Goal: Transaction & Acquisition: Purchase product/service

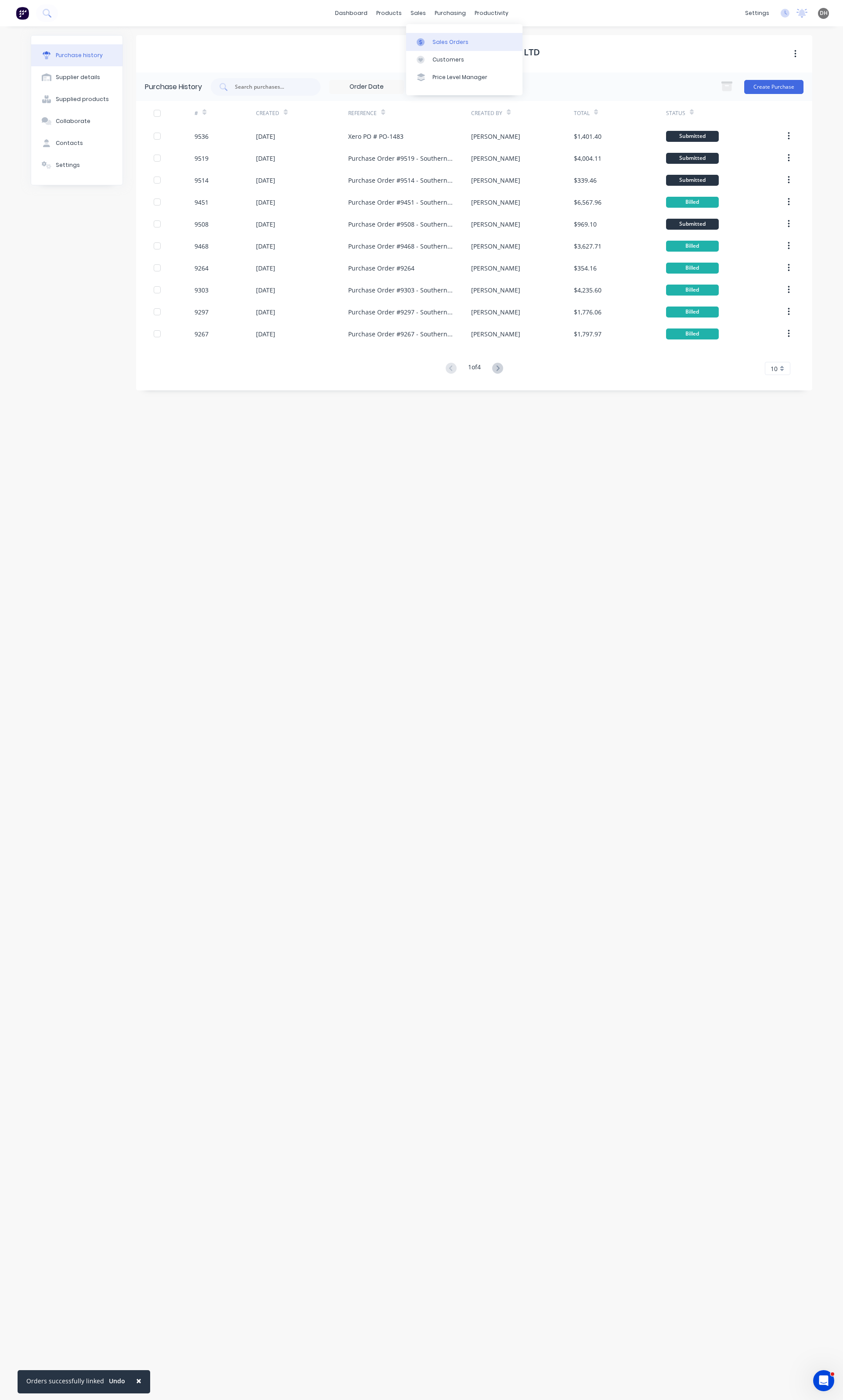
click at [429, 40] on div at bounding box center [423, 42] width 13 height 8
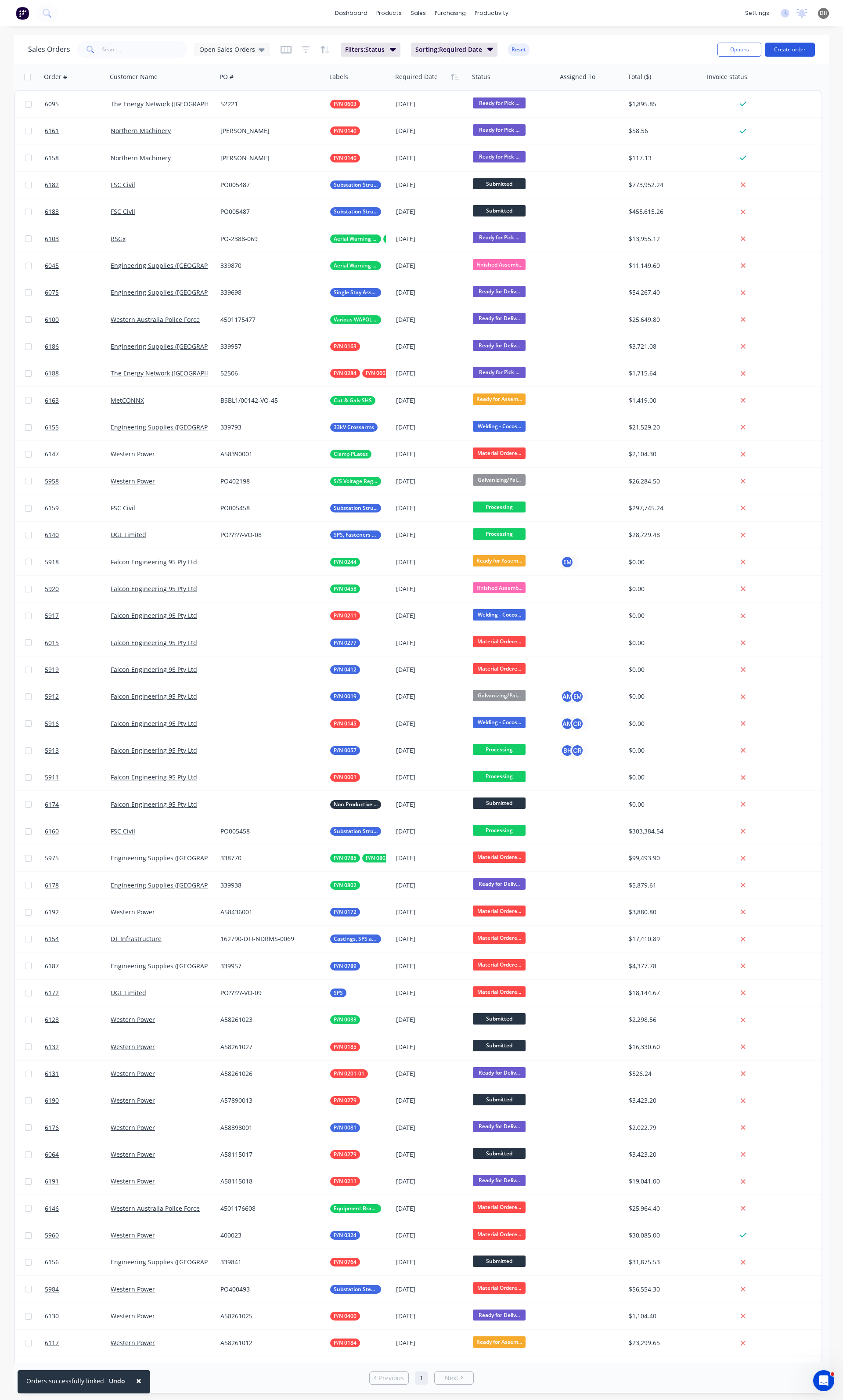
click at [799, 44] on button "Create order" at bounding box center [789, 50] width 50 height 14
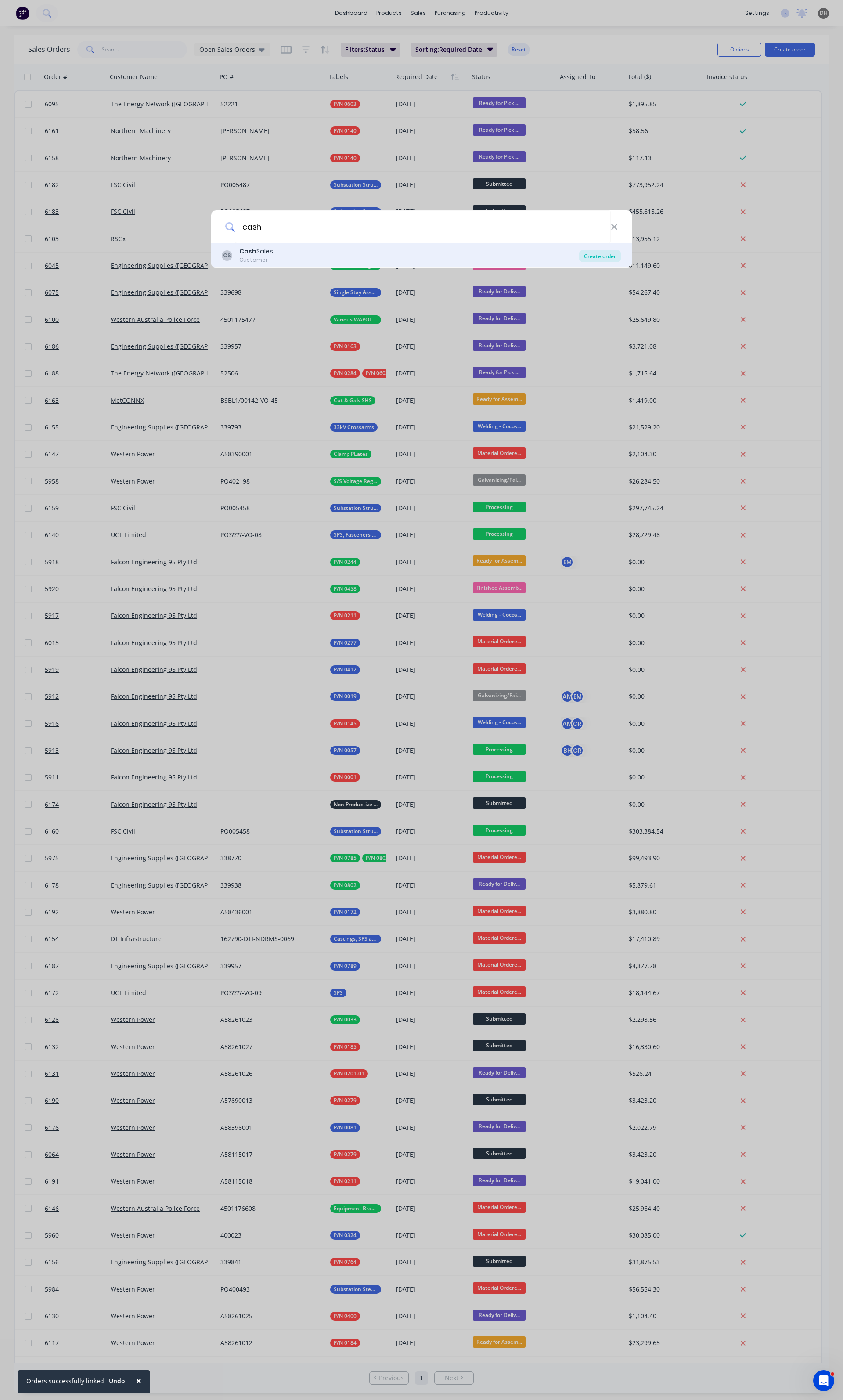
type input "cash"
click at [586, 257] on div "Create order" at bounding box center [600, 256] width 42 height 12
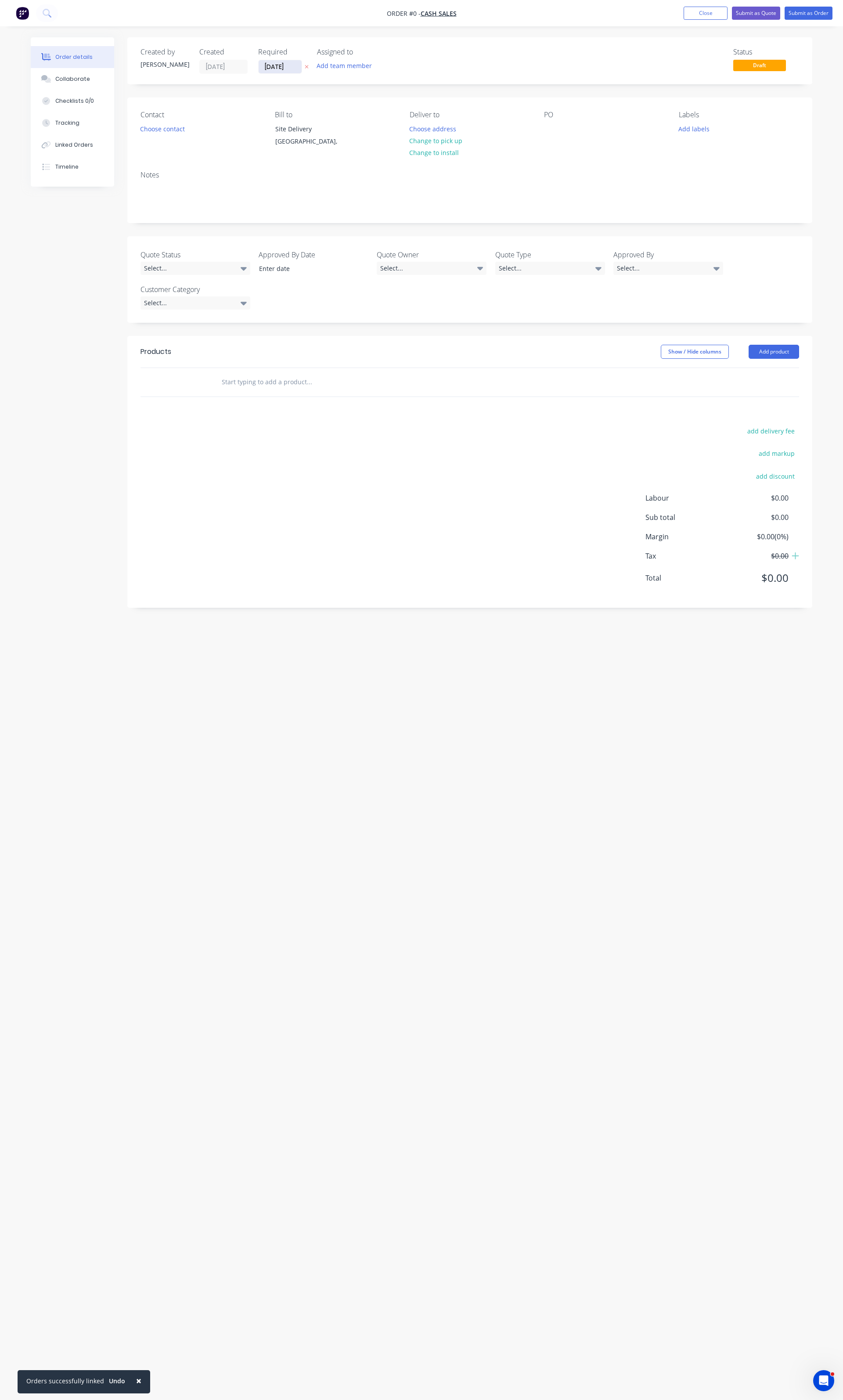
click at [263, 64] on input "[DATE]" at bounding box center [280, 67] width 43 height 13
click at [365, 151] on div "15" at bounding box center [359, 145] width 18 height 17
type input "[DATE]"
click at [178, 127] on button "Choose contact" at bounding box center [163, 129] width 54 height 12
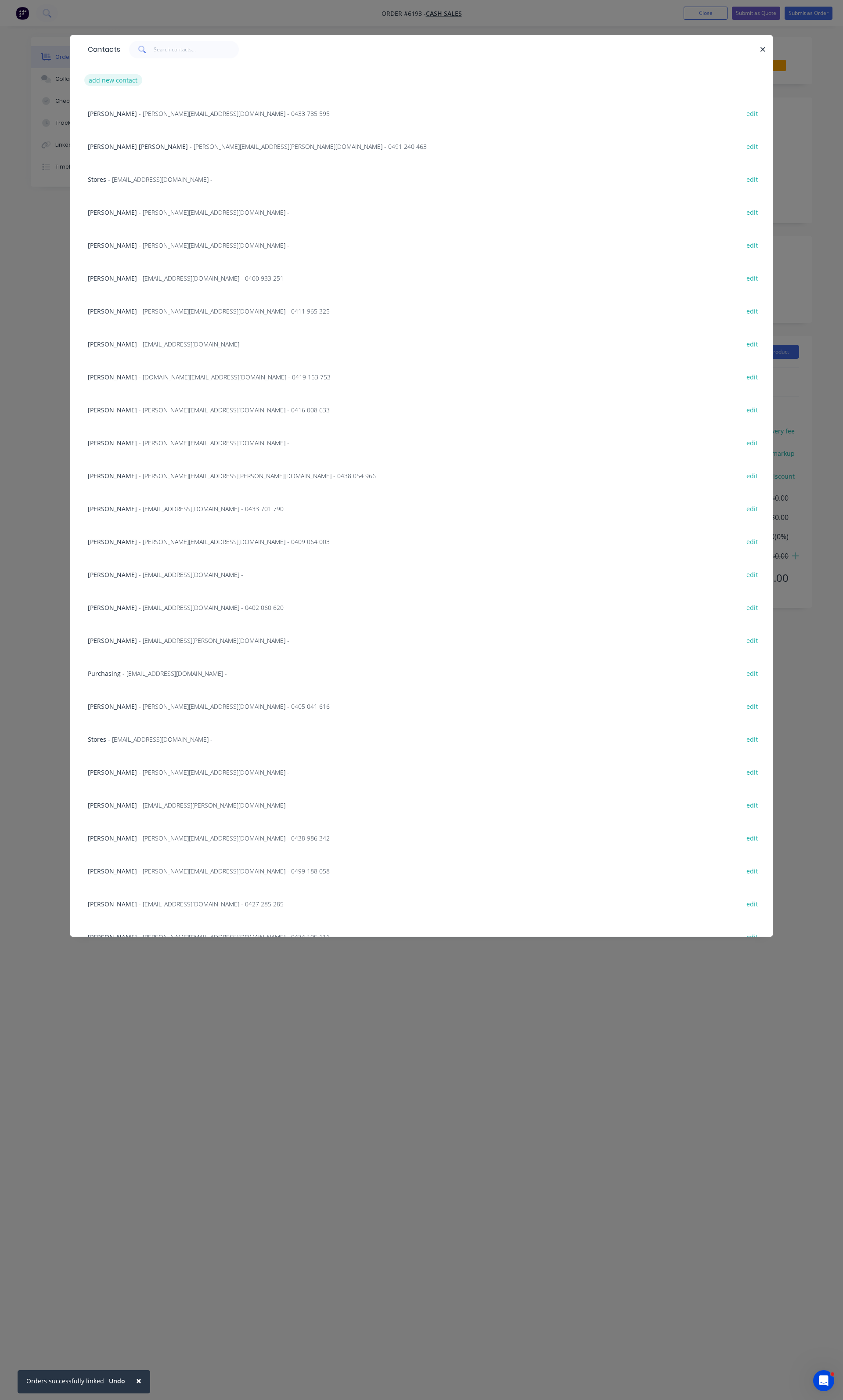
click at [122, 74] on button "add new contact" at bounding box center [113, 80] width 58 height 12
select select "AU"
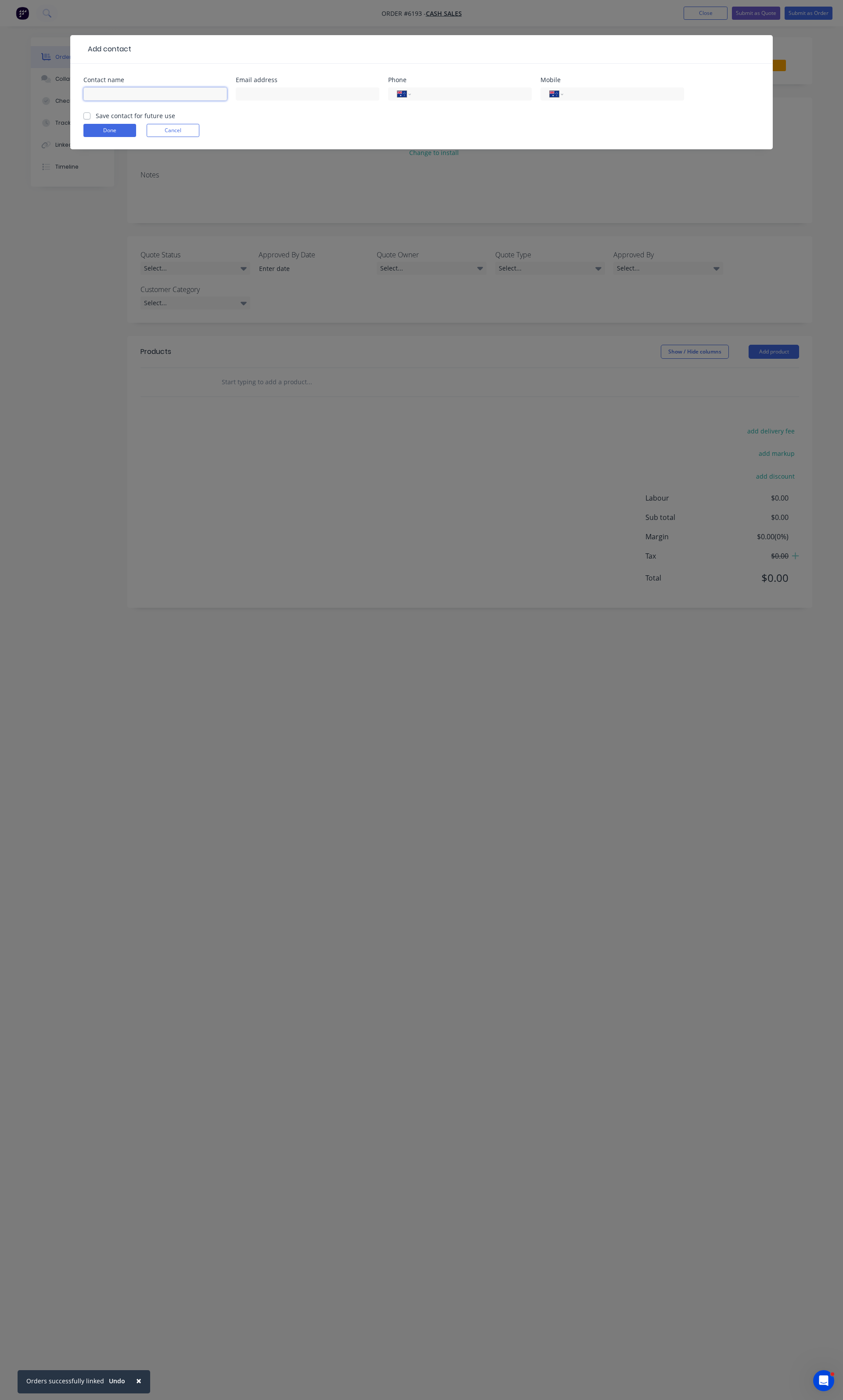
click at [121, 96] on input "text" at bounding box center [155, 94] width 143 height 13
type input "[PERSON_NAME]"
click at [267, 99] on input "text" at bounding box center [307, 94] width 143 height 13
paste input "[EMAIL_ADDRESS][DOMAIN_NAME]"
type input "[EMAIL_ADDRESS][DOMAIN_NAME]"
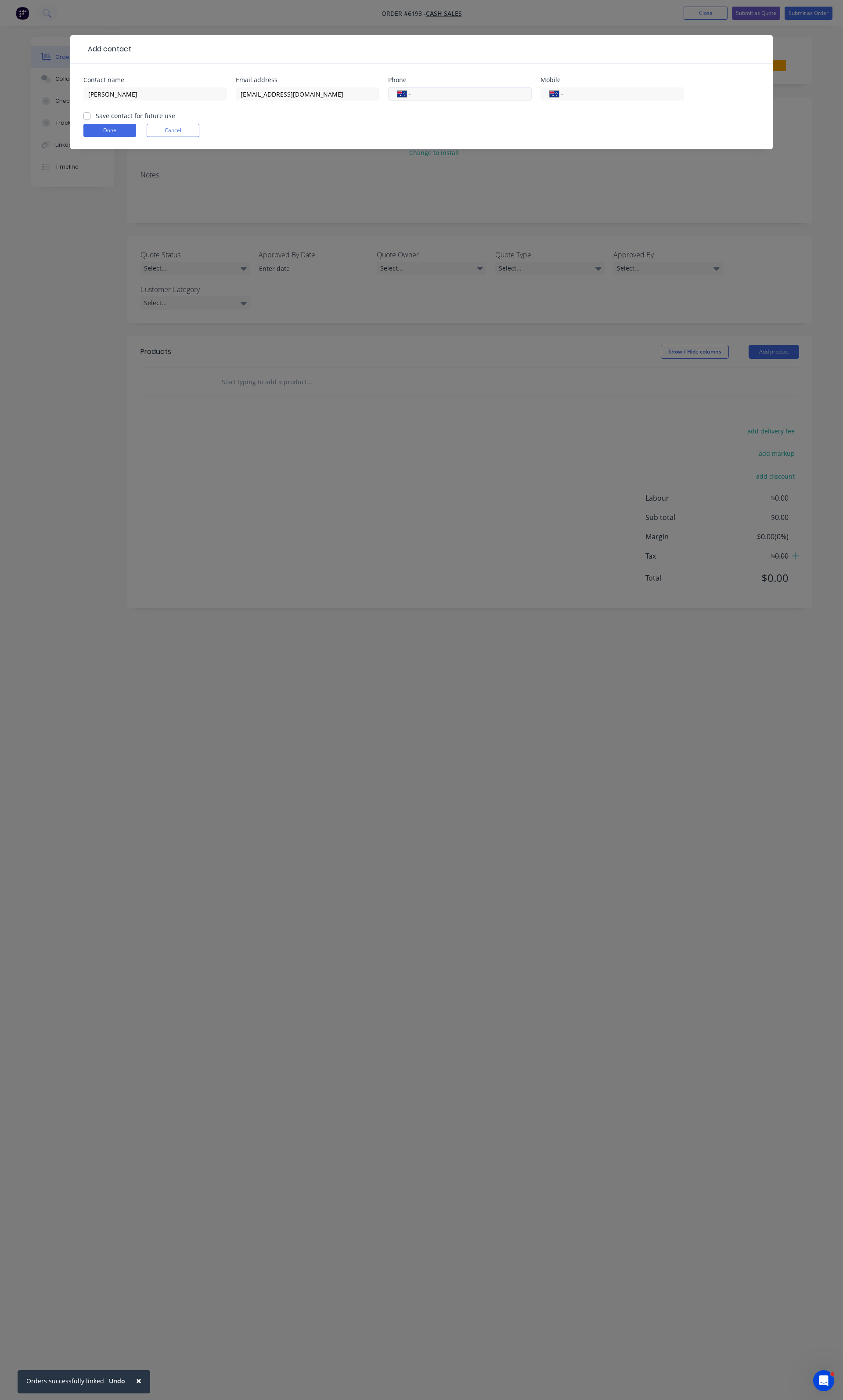
click at [427, 90] on input "tel" at bounding box center [470, 94] width 106 height 10
type input "0427 134 801"
click at [361, 84] on div "Email address [EMAIL_ADDRESS][DOMAIN_NAME] email must be a valid email" at bounding box center [307, 97] width 143 height 41
click at [352, 89] on input "[EMAIL_ADDRESS][DOMAIN_NAME]" at bounding box center [307, 94] width 143 height 13
click at [349, 90] on input "[EMAIL_ADDRESS][DOMAIN_NAME]" at bounding box center [307, 94] width 143 height 13
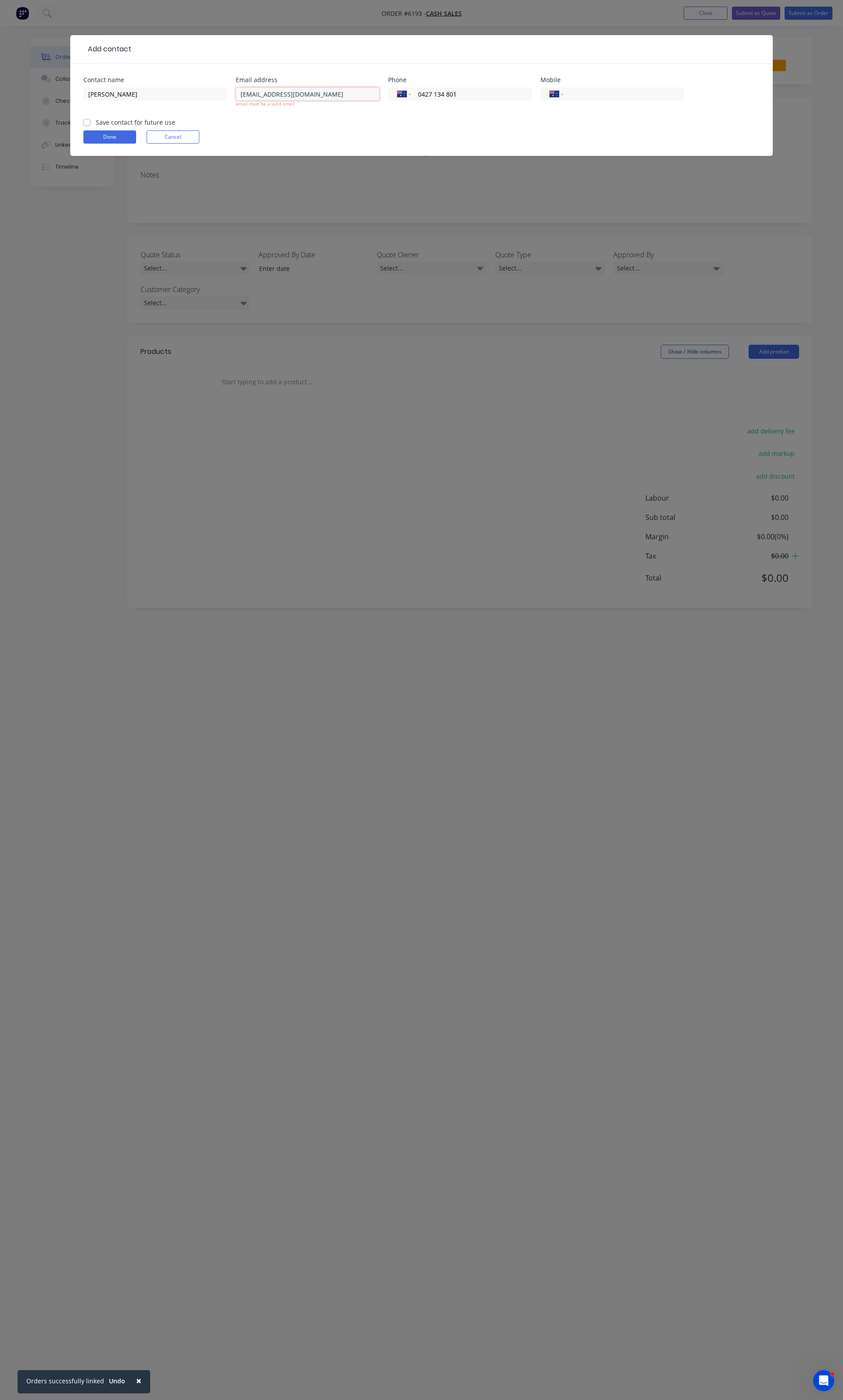
type input "[EMAIL_ADDRESS][DOMAIN_NAME]"
click at [109, 116] on label "Save contact for future use" at bounding box center [135, 116] width 80 height 9
click at [90, 116] on input "Save contact for future use" at bounding box center [87, 115] width 7 height 8
checkbox input "true"
click at [111, 126] on button "Done" at bounding box center [109, 130] width 53 height 13
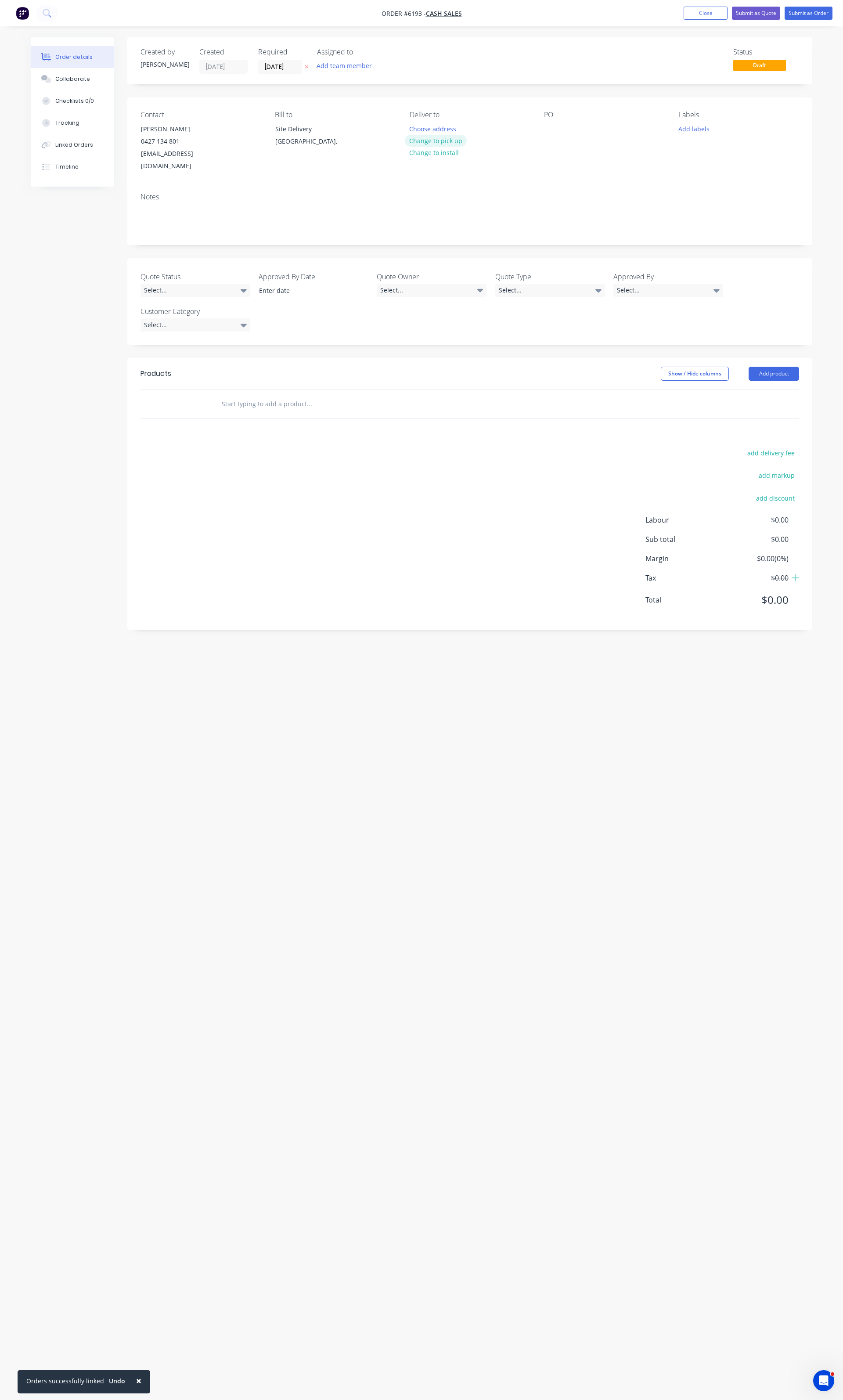
click at [429, 139] on button "Change to pick up" at bounding box center [436, 140] width 63 height 12
drag, startPoint x: 316, startPoint y: 137, endPoint x: 263, endPoint y: 124, distance: 54.6
click at [263, 124] on div "Contact [PERSON_NAME] [PHONE_NUMBER] [EMAIL_ADDRESS][DOMAIN_NAME] Bill to Site …" at bounding box center [470, 142] width 685 height 89
click at [290, 139] on div "[GEOGRAPHIC_DATA]," at bounding box center [312, 141] width 73 height 12
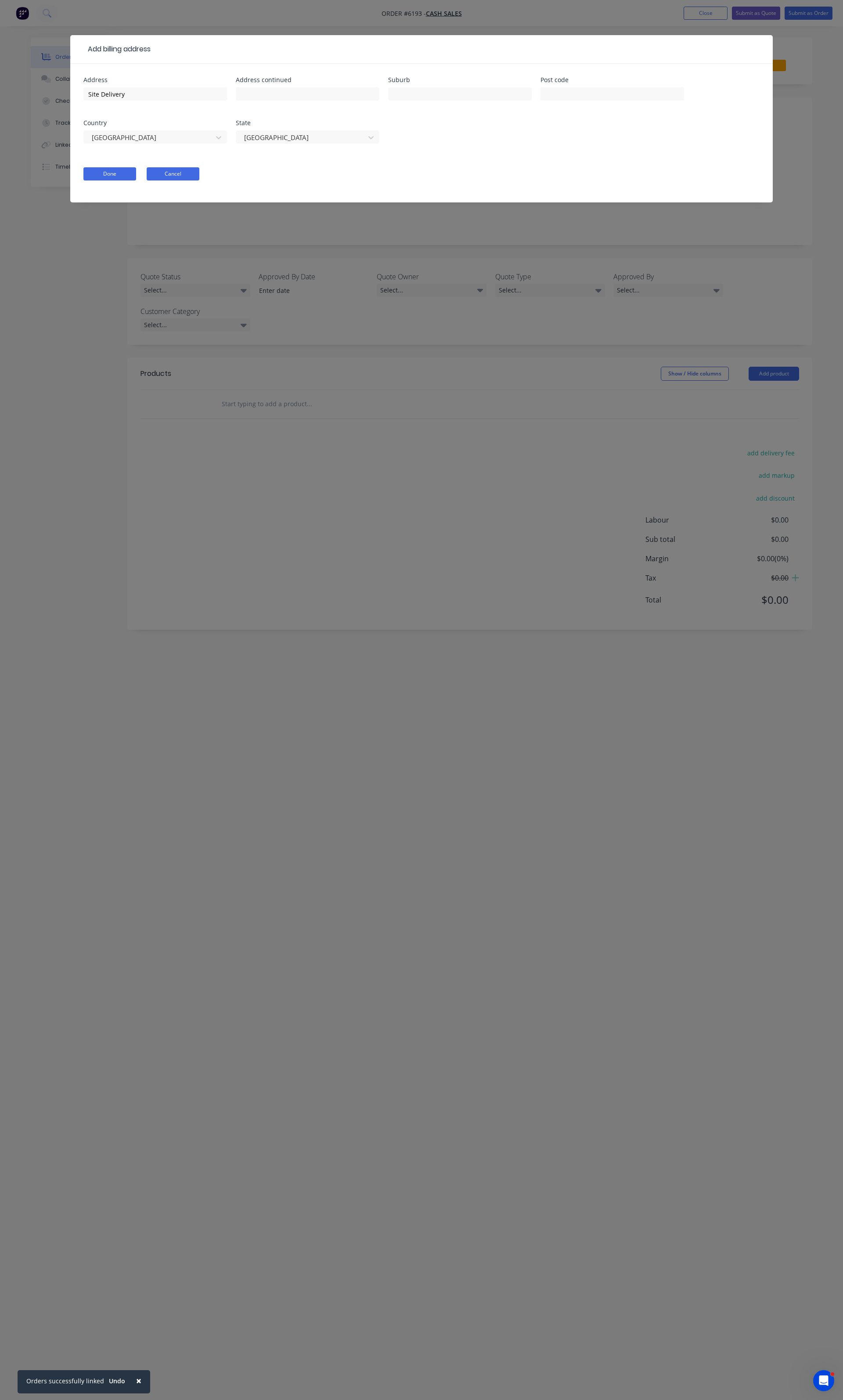
click at [172, 178] on button "Cancel" at bounding box center [173, 174] width 53 height 13
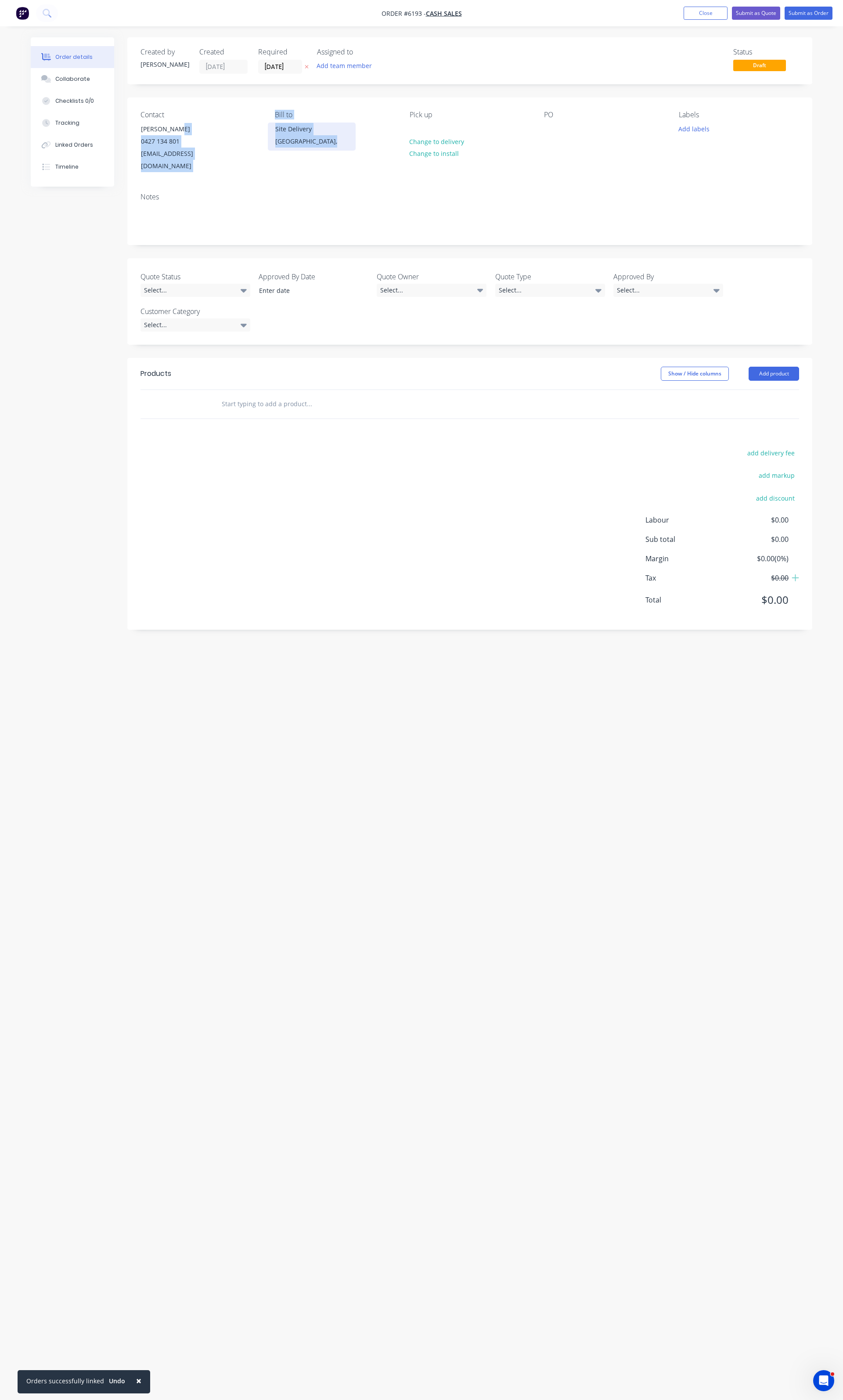
click at [306, 139] on div "[GEOGRAPHIC_DATA]," at bounding box center [312, 141] width 73 height 12
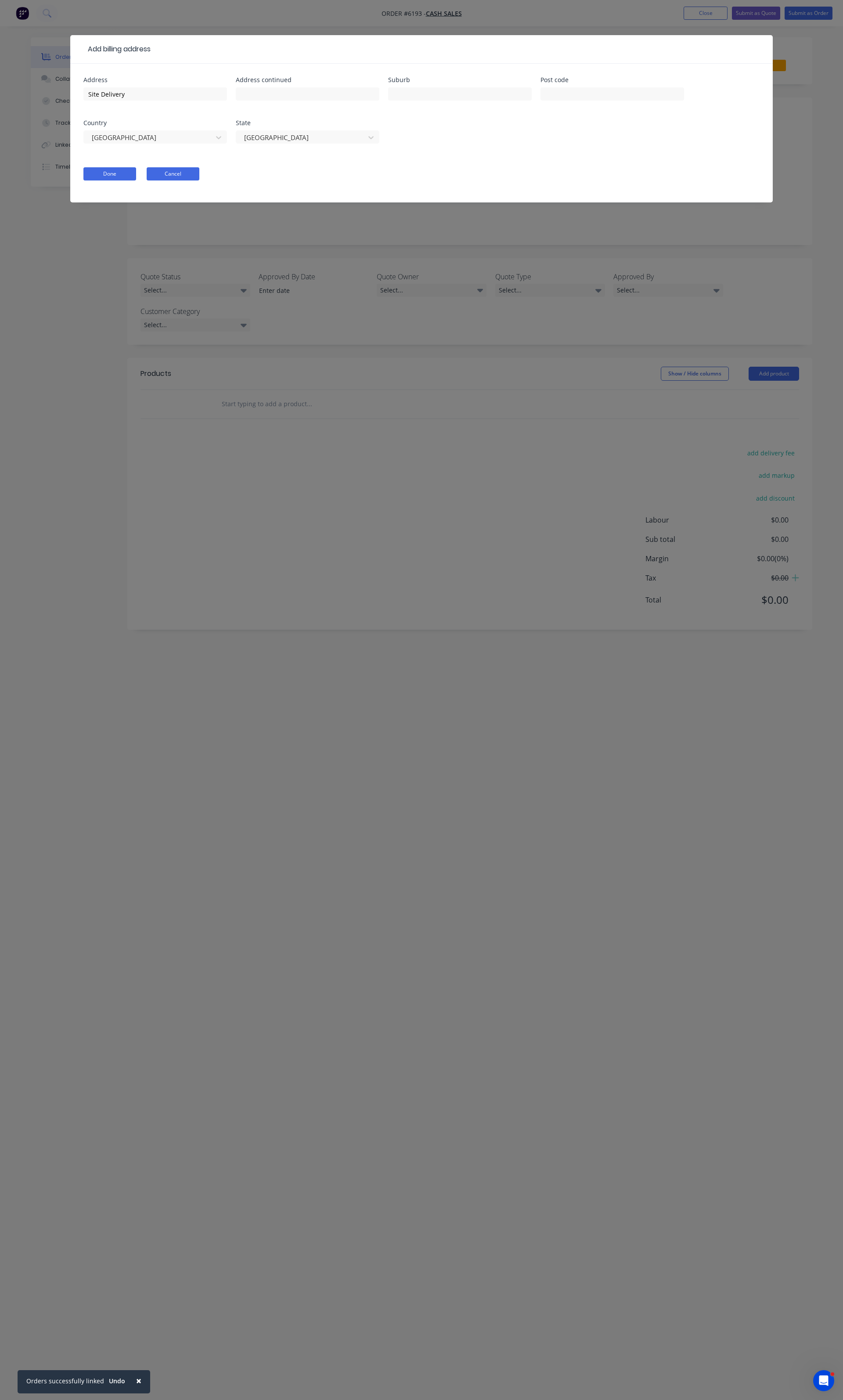
click at [171, 179] on button "Cancel" at bounding box center [173, 174] width 53 height 13
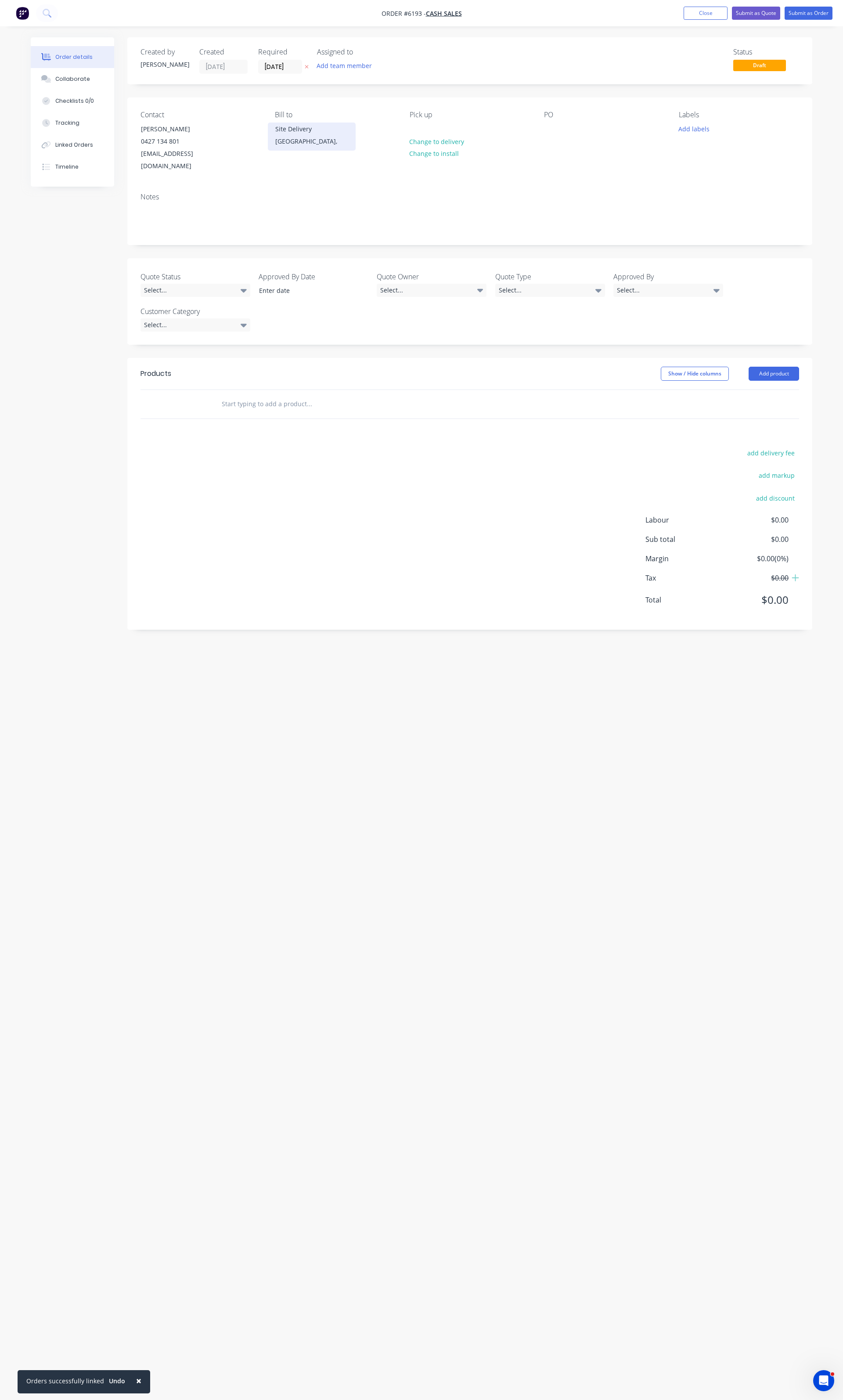
click at [299, 129] on div "Site Delivery" at bounding box center [312, 129] width 73 height 12
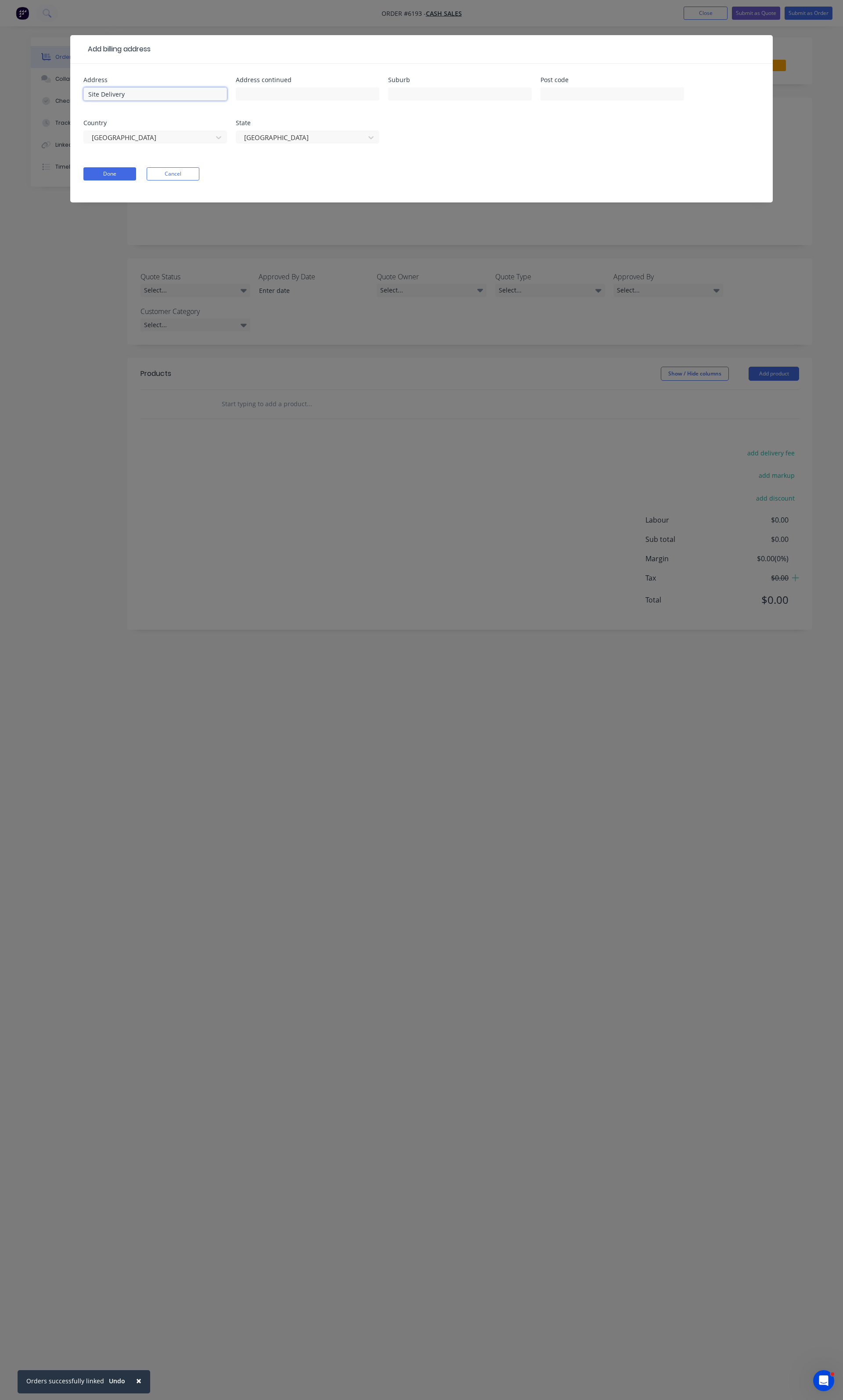
drag, startPoint x: 160, startPoint y: 97, endPoint x: 73, endPoint y: 99, distance: 87.0
click at [74, 99] on div "Address Site Delivery Address continued Suburb Post code Country [GEOGRAPHIC_DA…" at bounding box center [421, 133] width 703 height 139
type input "OFI Group"
click at [436, 90] on input "text" at bounding box center [460, 94] width 143 height 13
click at [134, 174] on button "Done" at bounding box center [109, 174] width 53 height 13
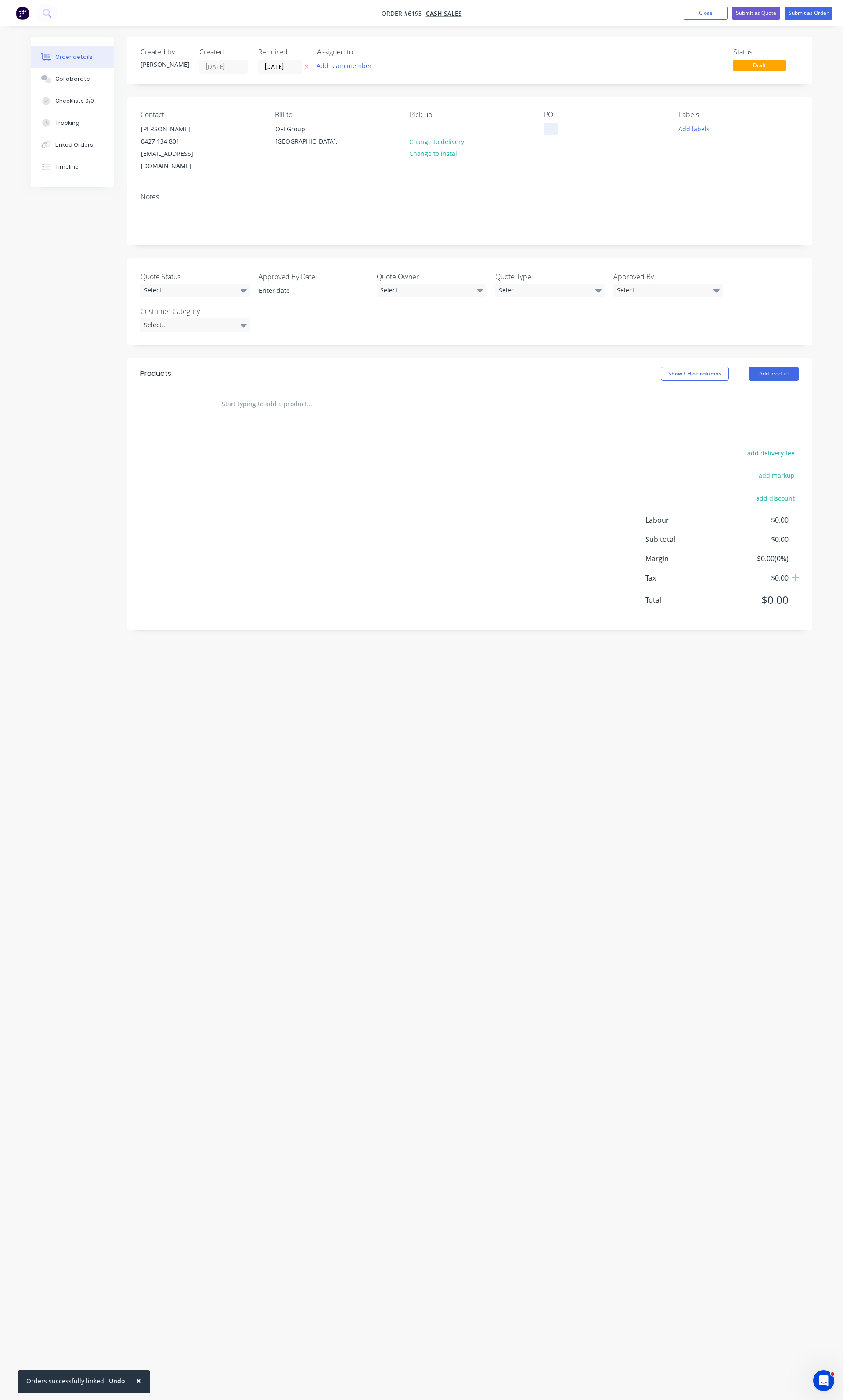
click at [554, 134] on div at bounding box center [551, 129] width 14 height 13
click at [250, 399] on input "text" at bounding box center [309, 404] width 176 height 18
type input "0344"
click at [292, 465] on div "0344 Product Kit" at bounding box center [356, 470] width 263 height 37
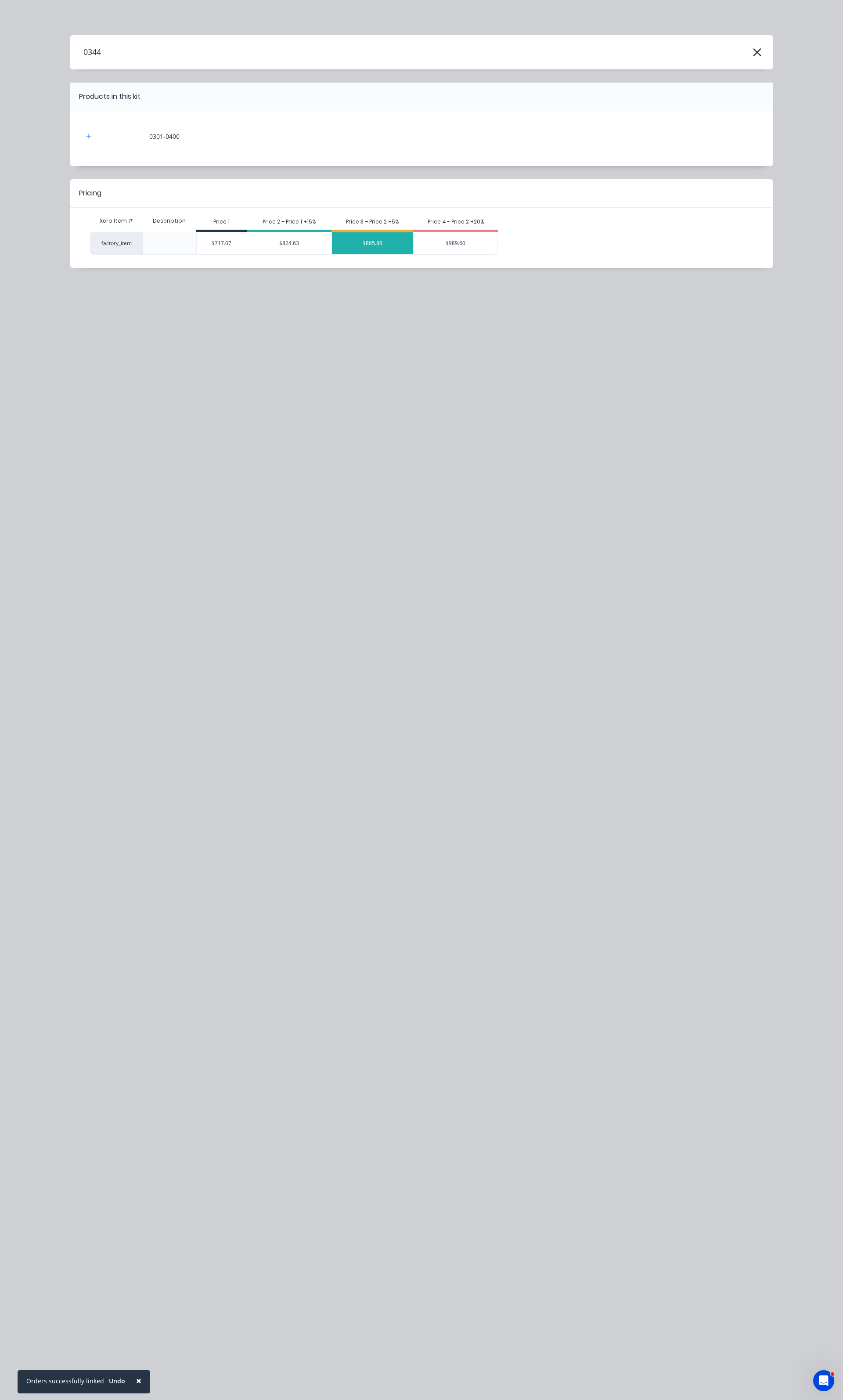
click at [362, 248] on div "$865.86" at bounding box center [373, 243] width 81 height 22
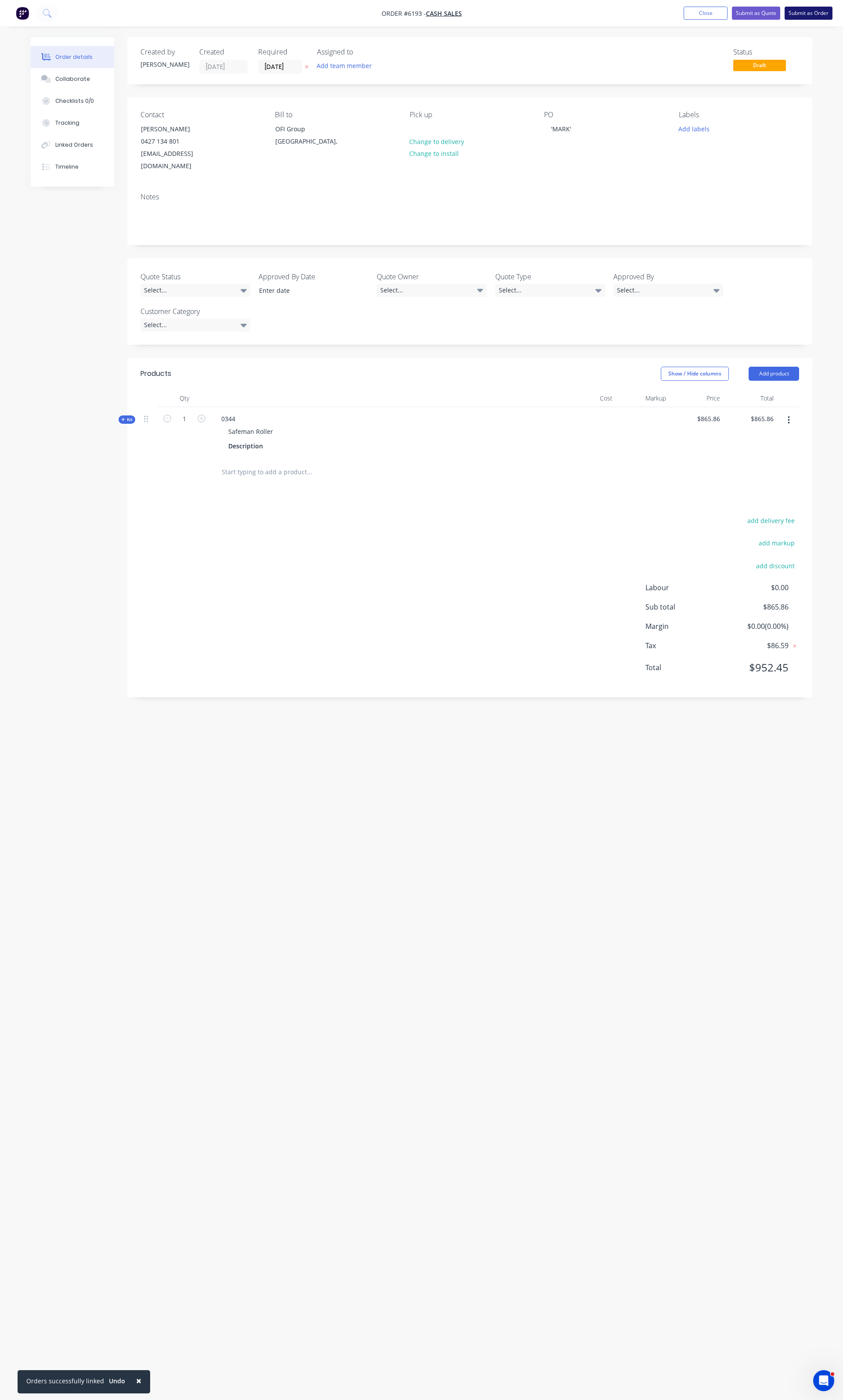
click at [814, 16] on button "Submit as Order" at bounding box center [808, 13] width 48 height 13
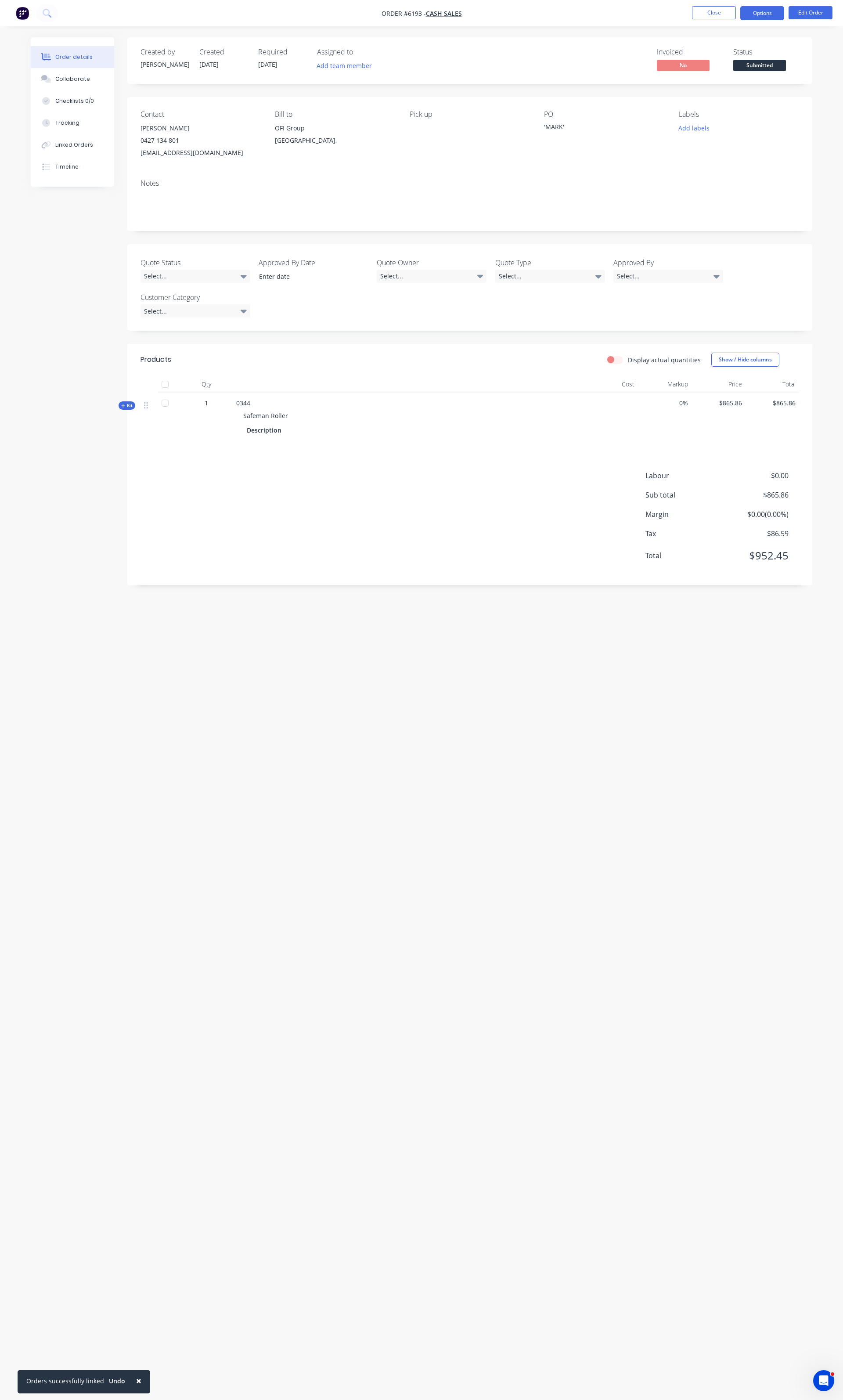
click at [753, 17] on button "Options" at bounding box center [762, 13] width 44 height 14
click at [710, 57] on div "Invoice" at bounding box center [736, 54] width 81 height 13
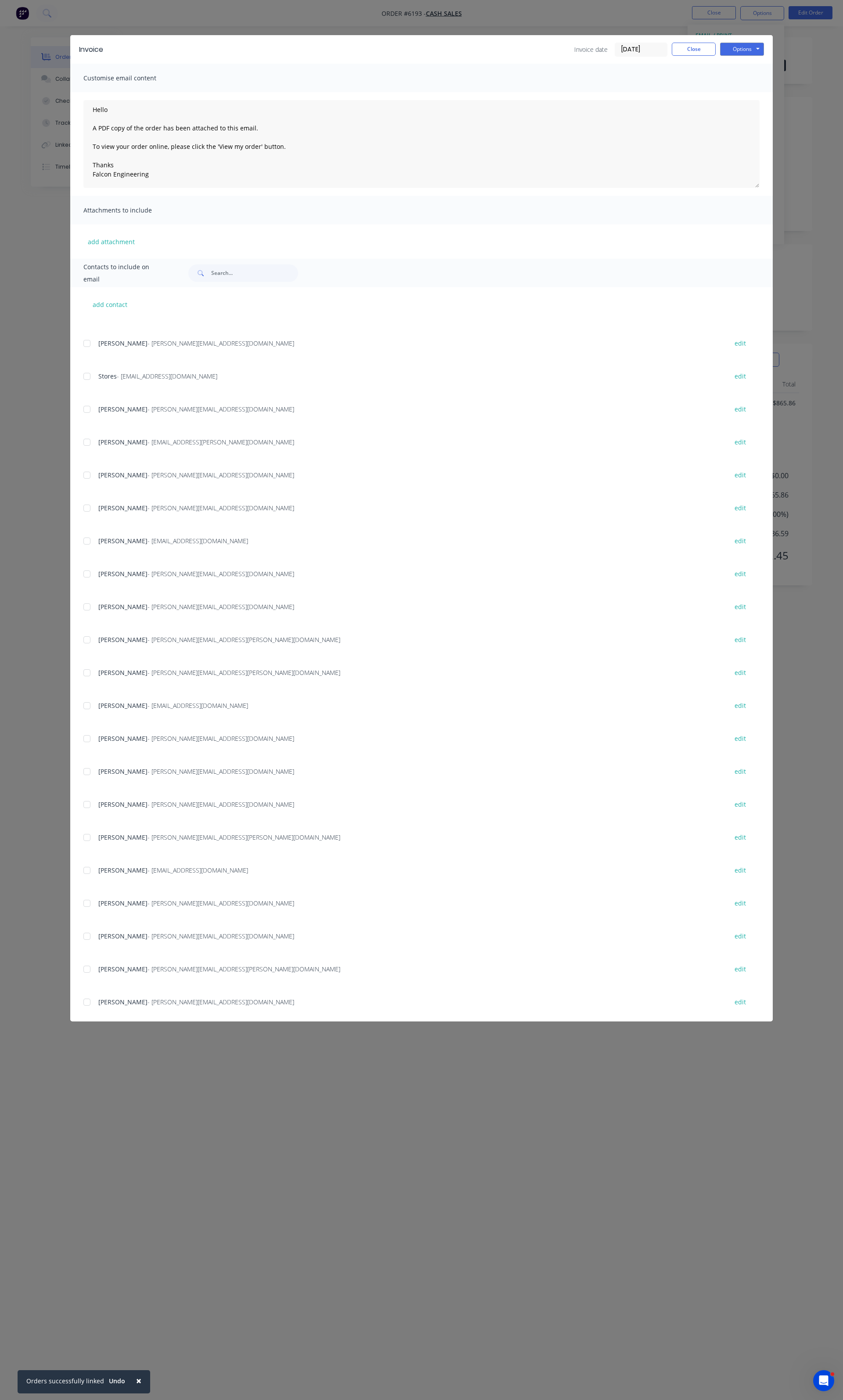
scroll to position [584, 0]
click at [87, 993] on div at bounding box center [87, 995] width 18 height 18
click at [90, 404] on div at bounding box center [87, 403] width 18 height 18
drag, startPoint x: 117, startPoint y: 112, endPoint x: 86, endPoint y: 112, distance: 31.0
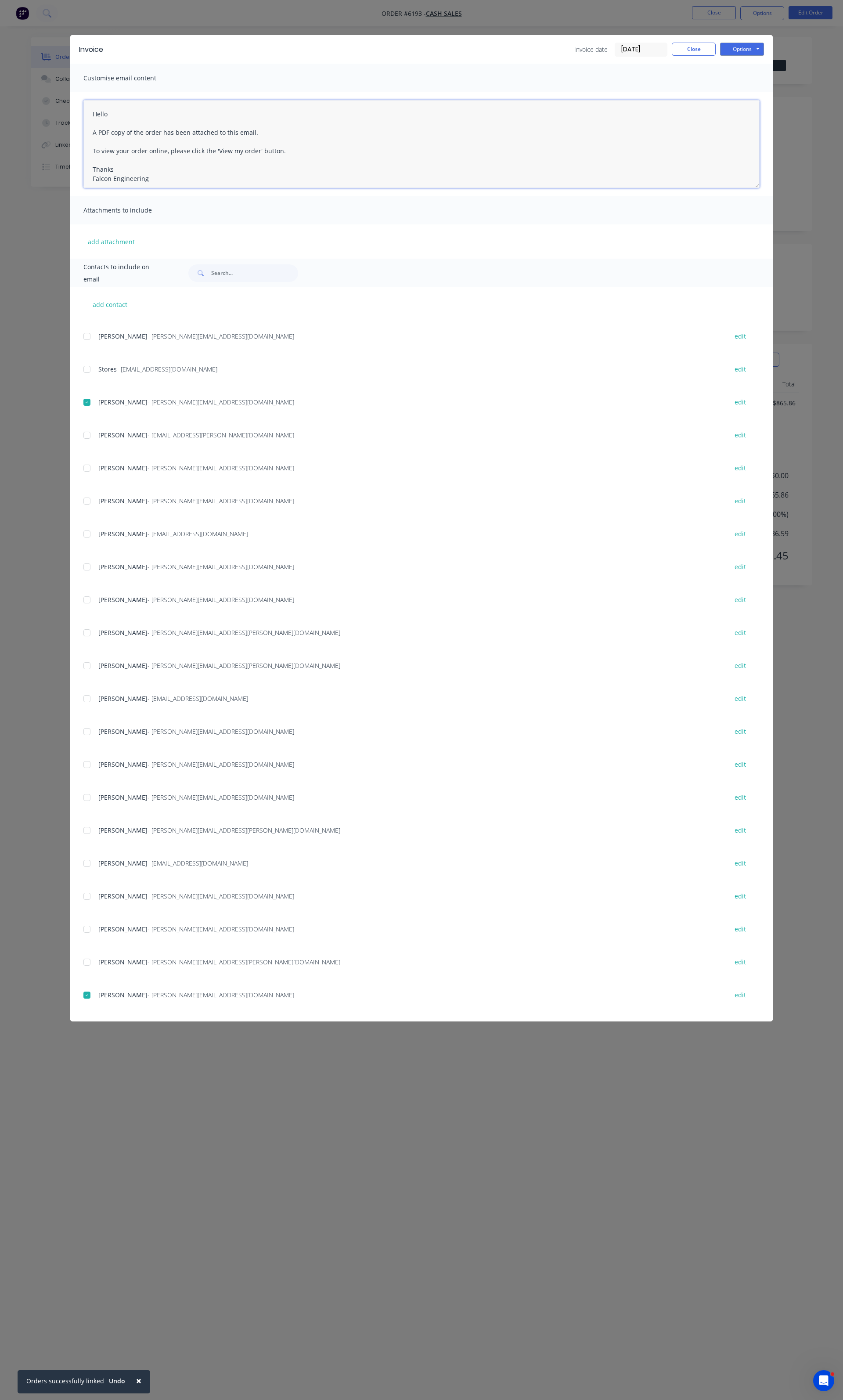
click at [86, 112] on textarea "Hello A PDF copy of the order has been attached to this email. To view your ord…" at bounding box center [421, 144] width 676 height 88
click at [262, 125] on textarea "Hi [PERSON_NAME] A PDF copy of the order has been attached to this email. To vi…" at bounding box center [421, 144] width 676 height 88
click at [262, 131] on textarea "Hi [PERSON_NAME] A PDF copy of the order has been attached to this email. To vi…" at bounding box center [421, 144] width 676 height 88
type textarea "Hi [PERSON_NAME] A PDF copy of the order has been attached to this email. Can y…"
click at [749, 62] on div "Invoice Invoice date [DATE] Close Options Preview Print Email" at bounding box center [421, 50] width 703 height 28
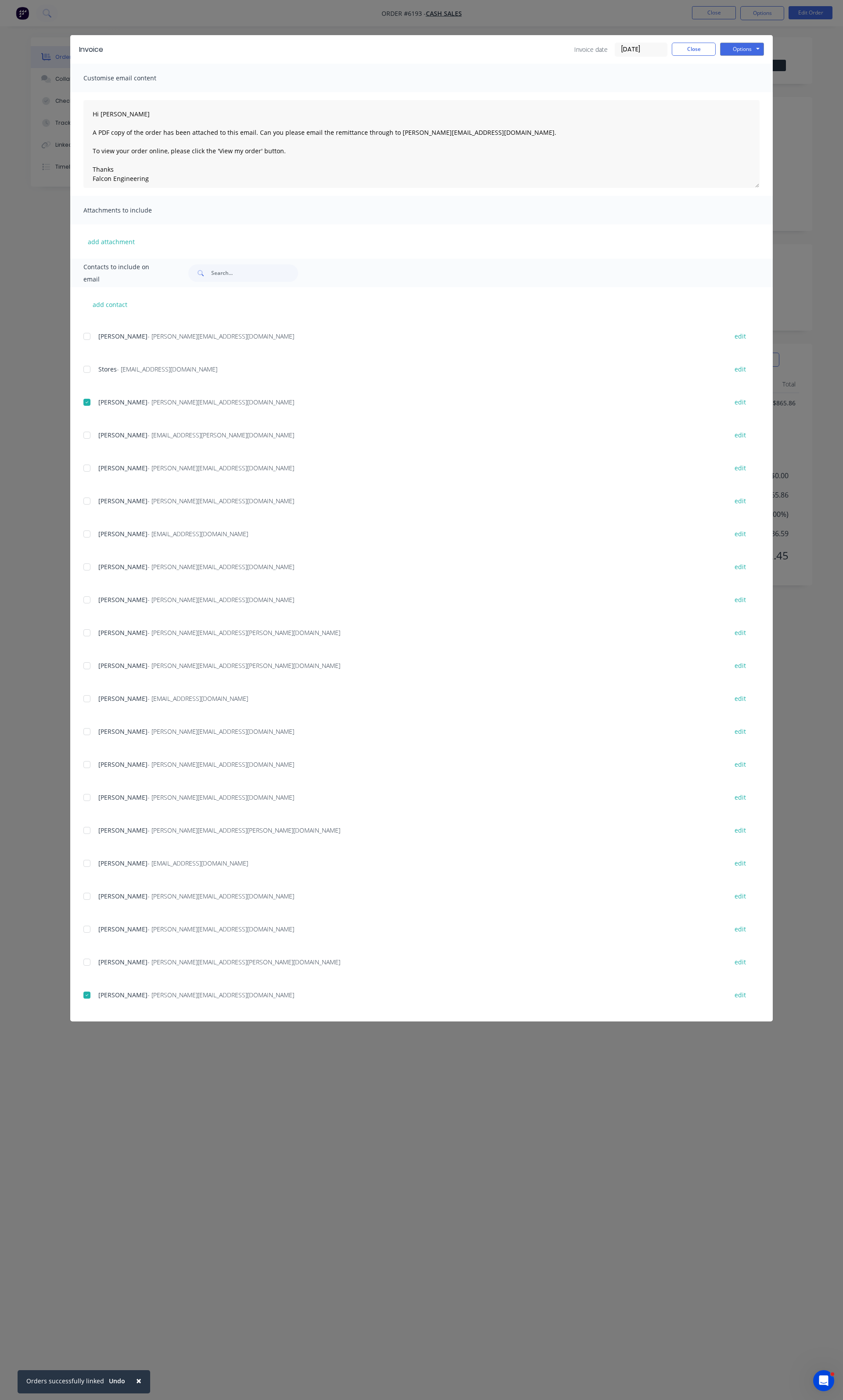
click at [746, 56] on div "Options Preview Print Email" at bounding box center [742, 50] width 44 height 14
click at [746, 54] on button "Options" at bounding box center [742, 49] width 44 height 13
click at [749, 90] on button "Email" at bounding box center [747, 94] width 56 height 15
click at [697, 51] on button "Close" at bounding box center [694, 49] width 44 height 13
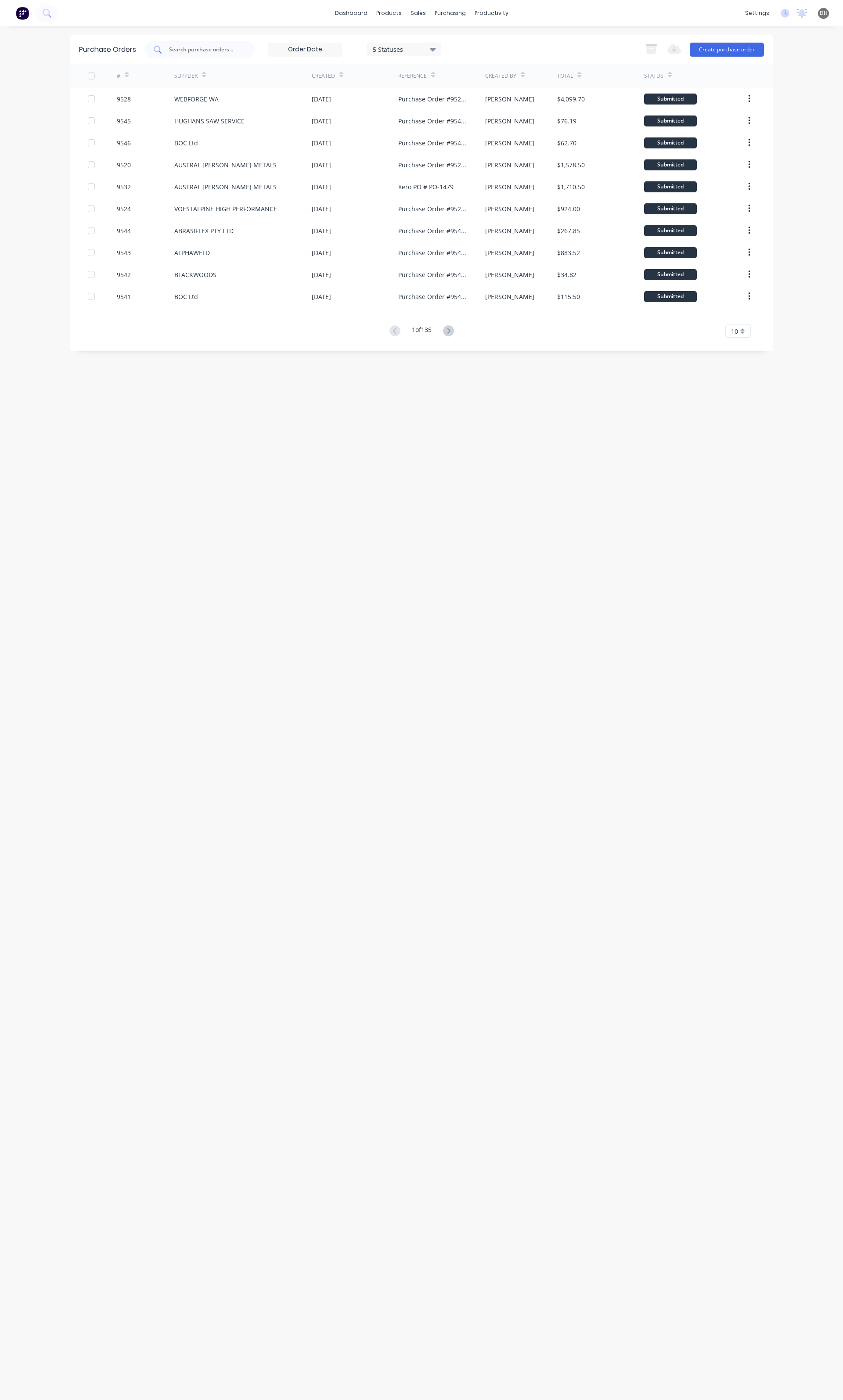
click at [196, 49] on input "text" at bounding box center [205, 50] width 73 height 9
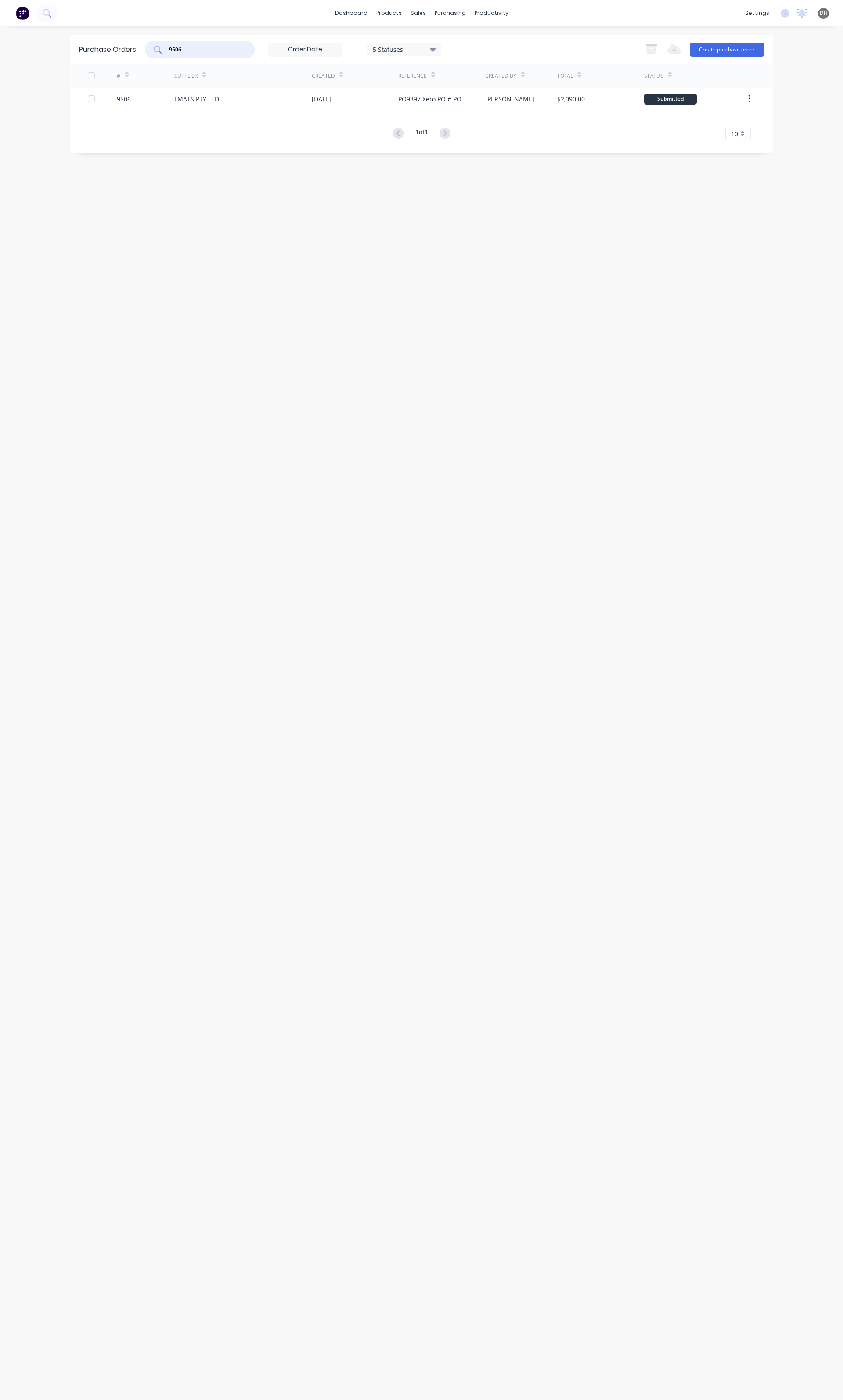
type input "9506"
click at [217, 103] on div "LMATS PTY LTD" at bounding box center [196, 99] width 45 height 9
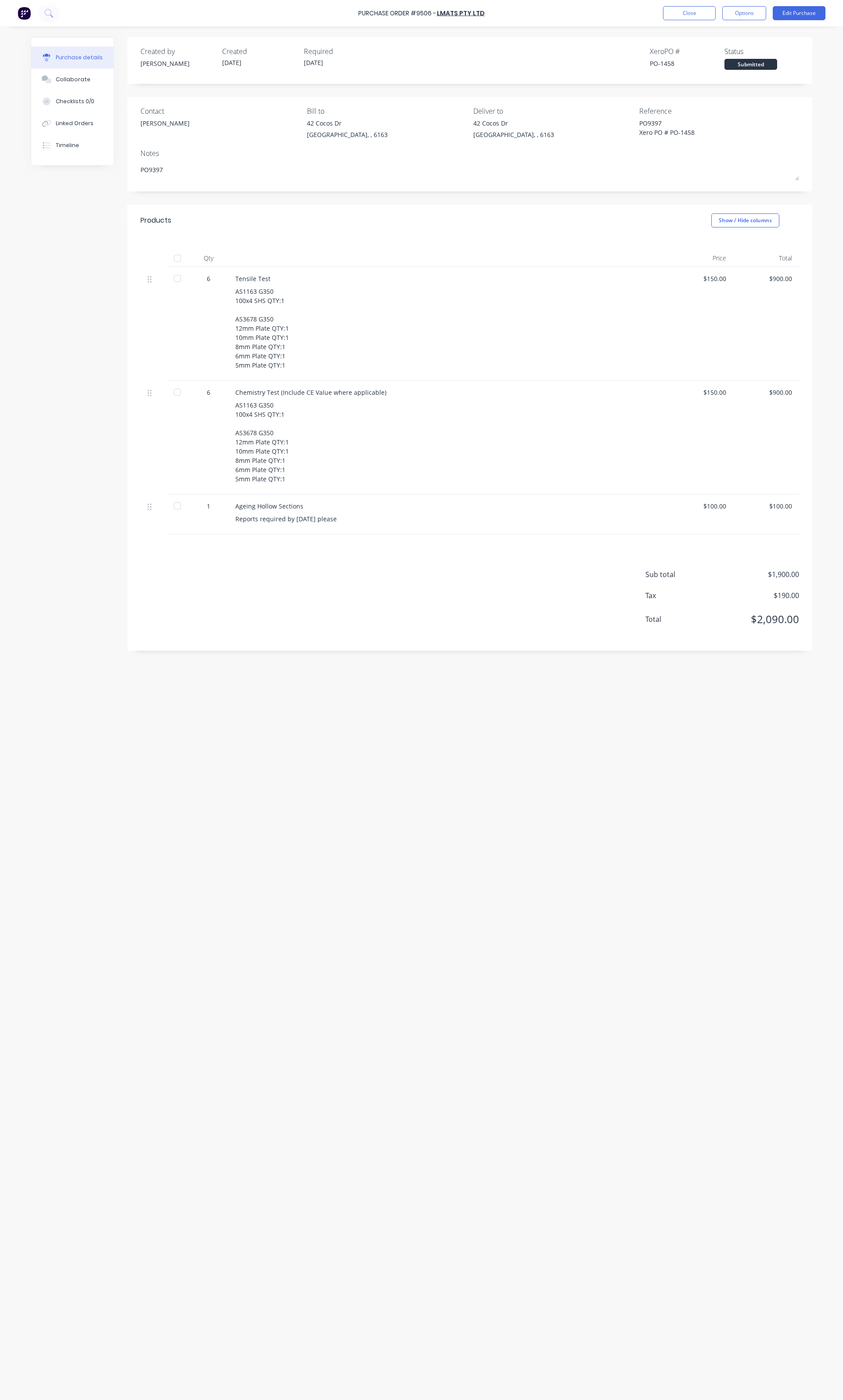
click at [176, 256] on div at bounding box center [178, 259] width 18 height 18
click at [734, 17] on button "Options" at bounding box center [744, 13] width 44 height 14
click at [713, 61] on button "Convert to Bill" at bounding box center [724, 53] width 83 height 18
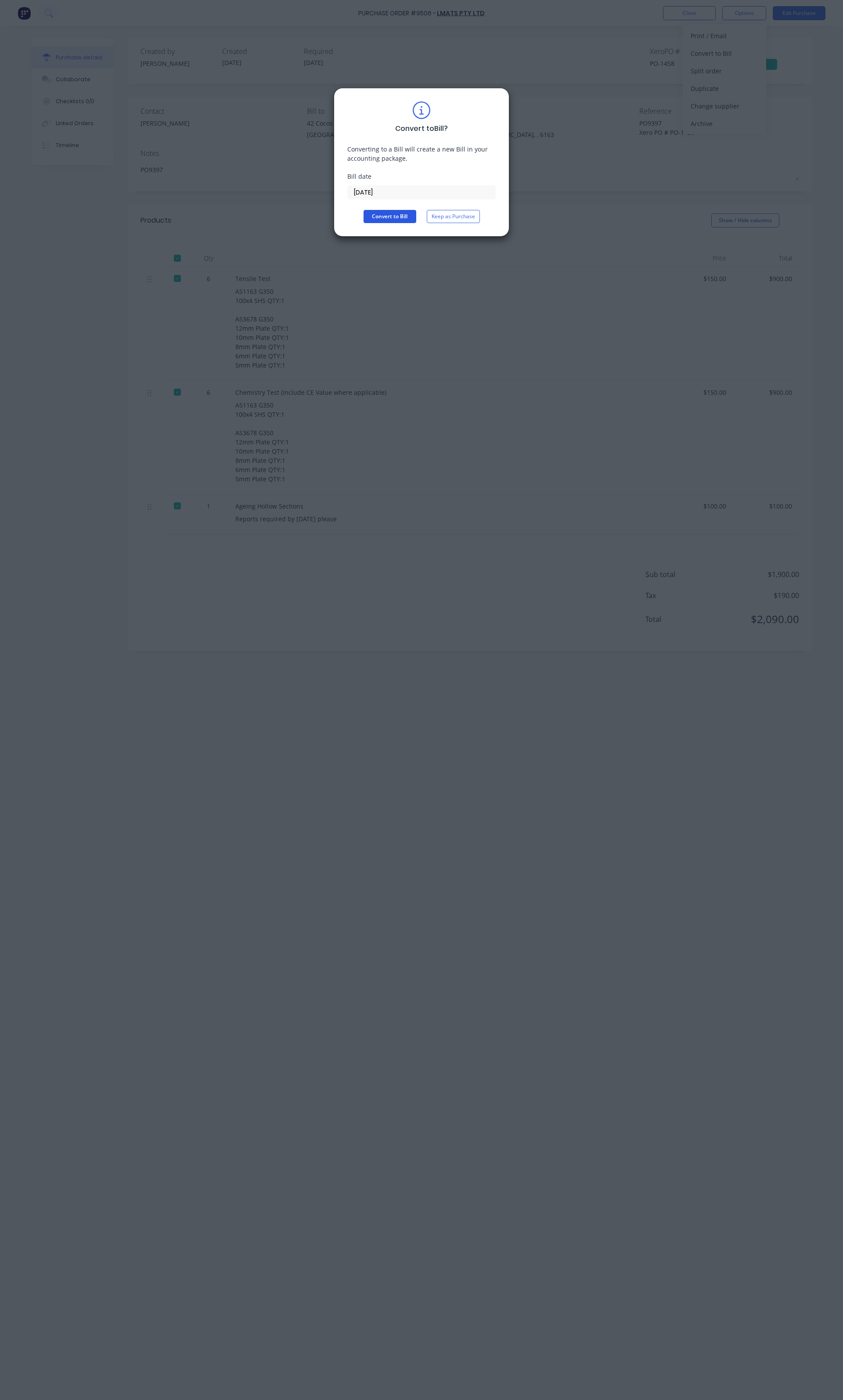
click at [371, 215] on button "Convert to Bill" at bounding box center [389, 217] width 53 height 13
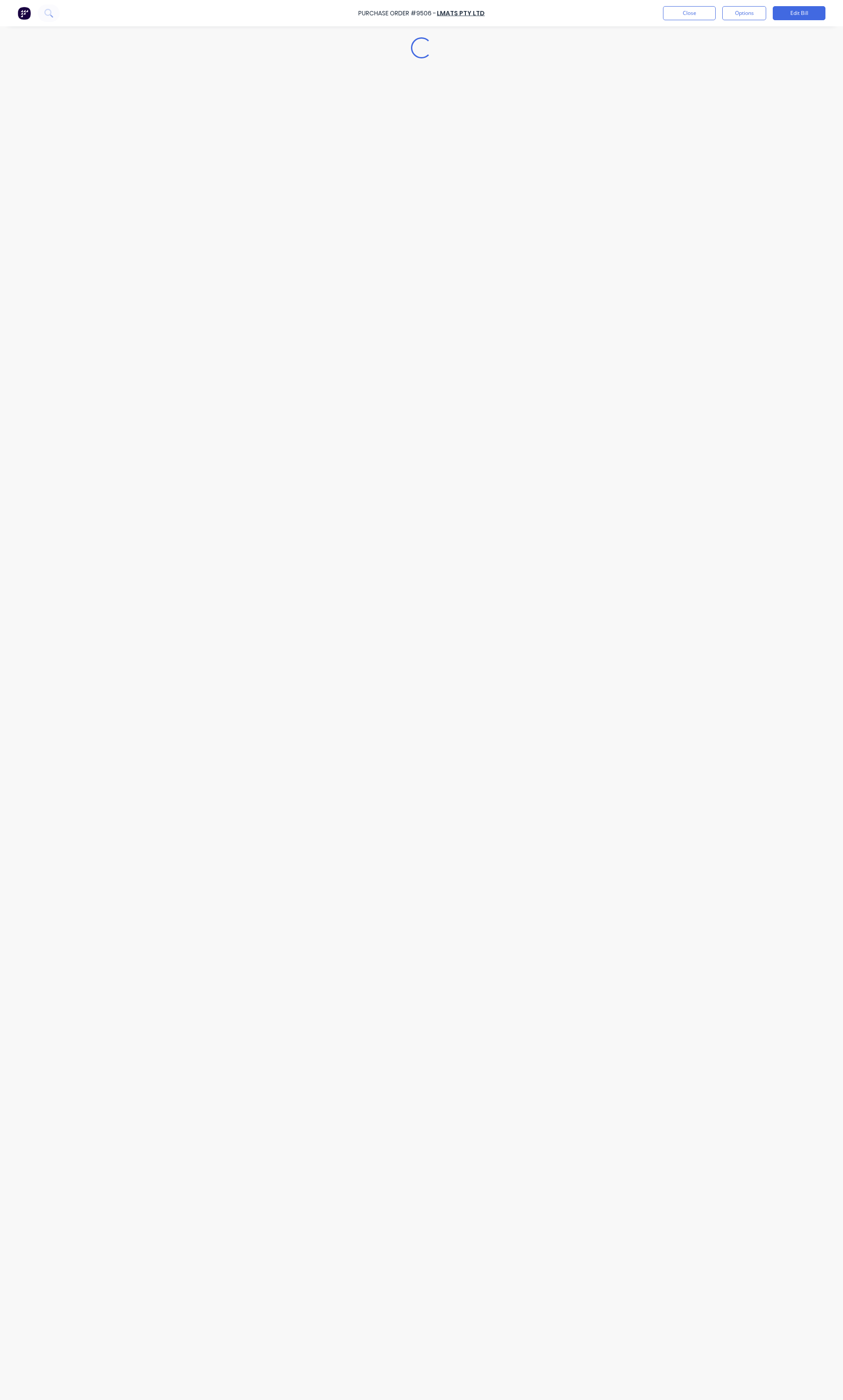
type textarea "x"
